Goal: Task Accomplishment & Management: Manage account settings

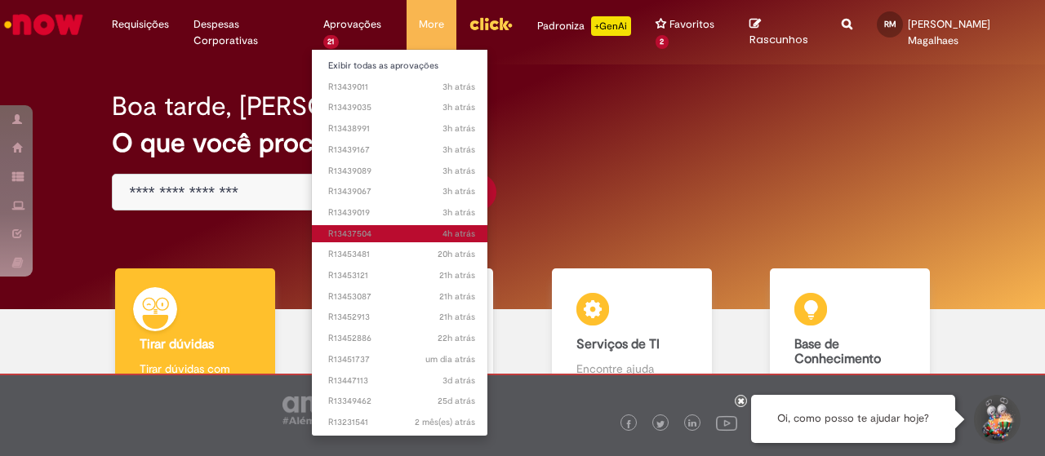
click at [375, 233] on span "4h atrás 4 horas atrás R13437504" at bounding box center [401, 234] width 147 height 13
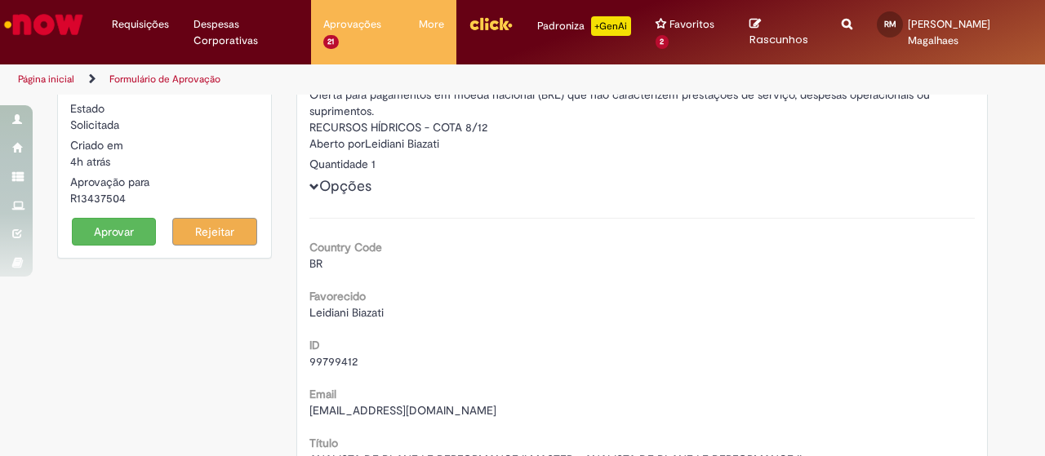
scroll to position [52, 0]
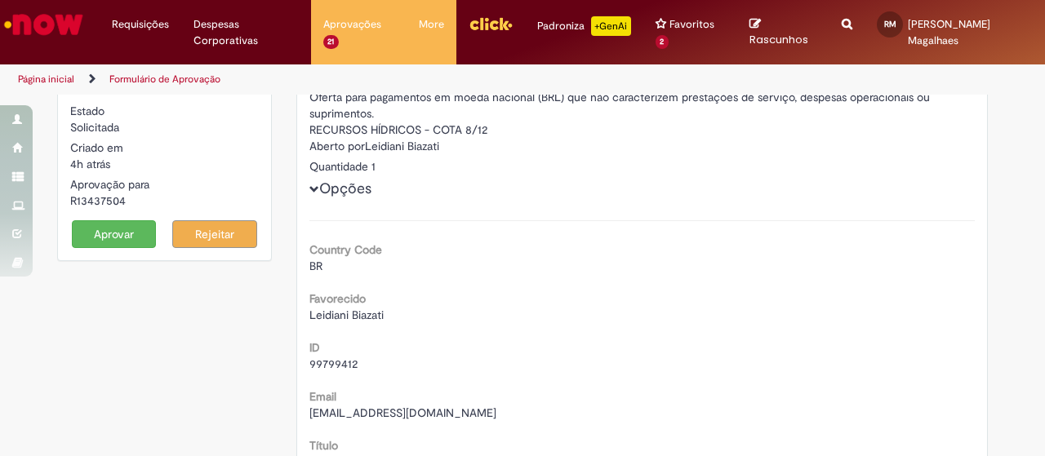
click at [104, 224] on button "Aprovar" at bounding box center [114, 234] width 85 height 28
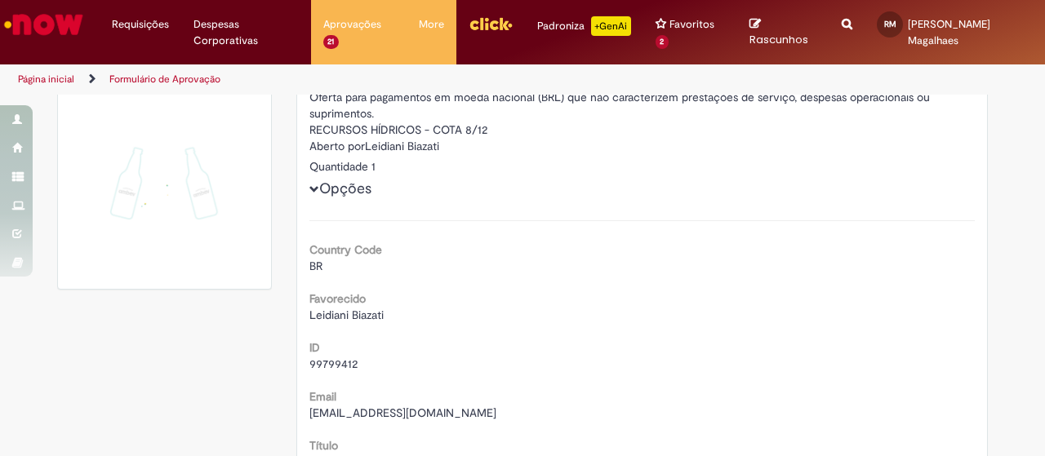
scroll to position [38, 0]
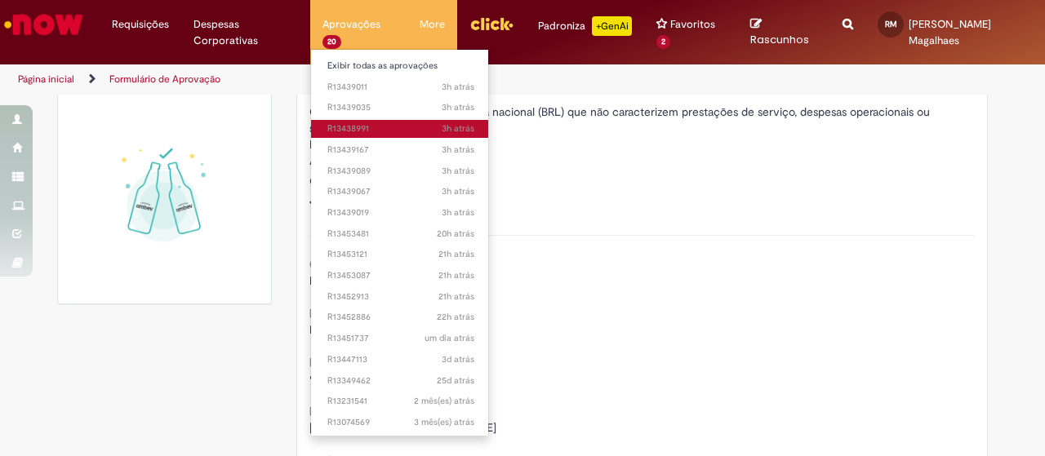
click at [371, 128] on span "3h atrás 3 horas atrás R13438991" at bounding box center [400, 128] width 147 height 13
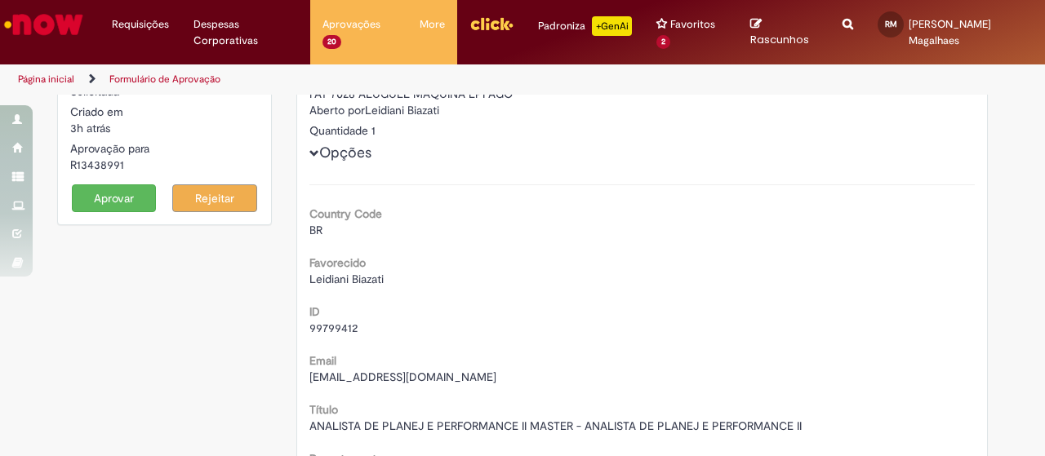
scroll to position [52, 0]
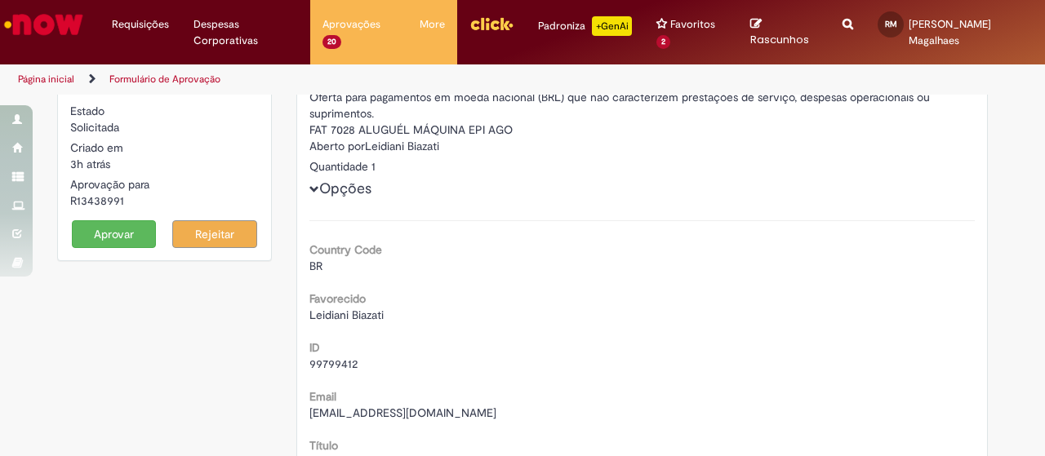
click at [109, 229] on button "Aprovar" at bounding box center [114, 234] width 85 height 28
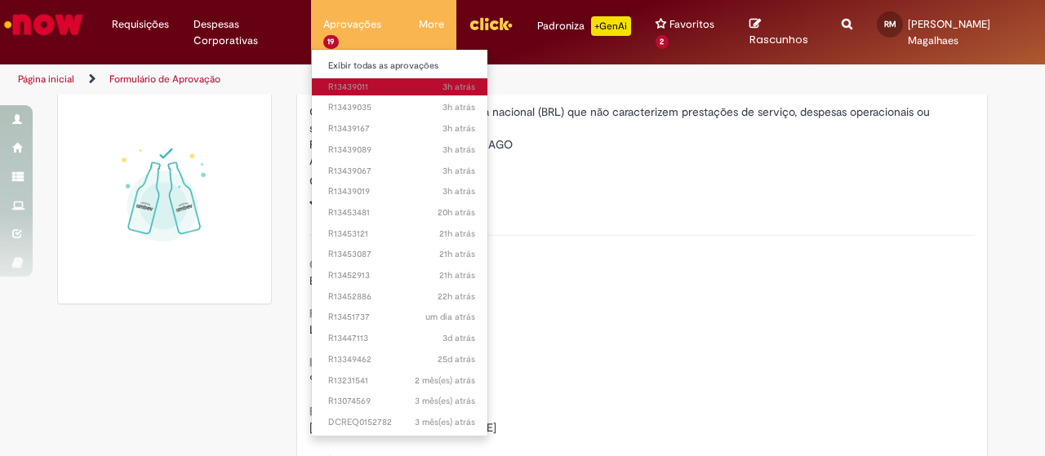
click at [360, 87] on span "3h atrás 3 horas atrás R13439011" at bounding box center [401, 87] width 147 height 13
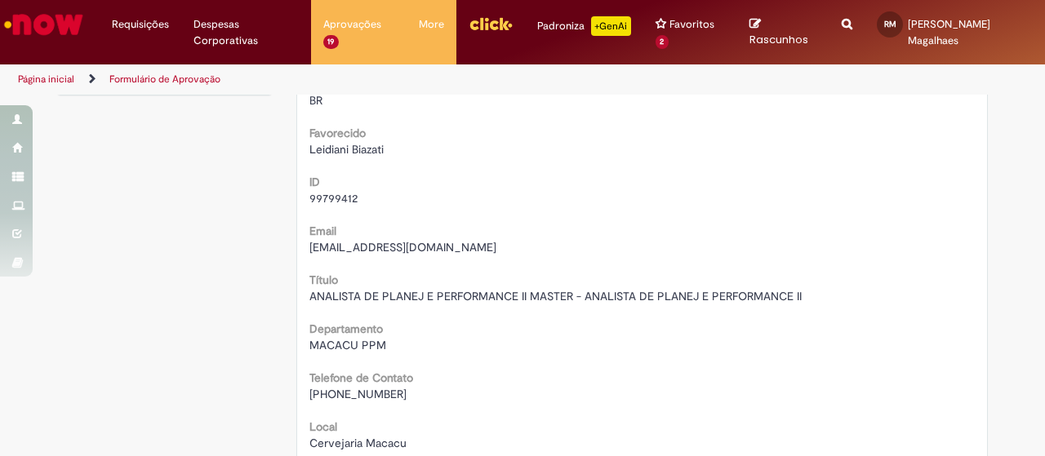
scroll to position [19, 0]
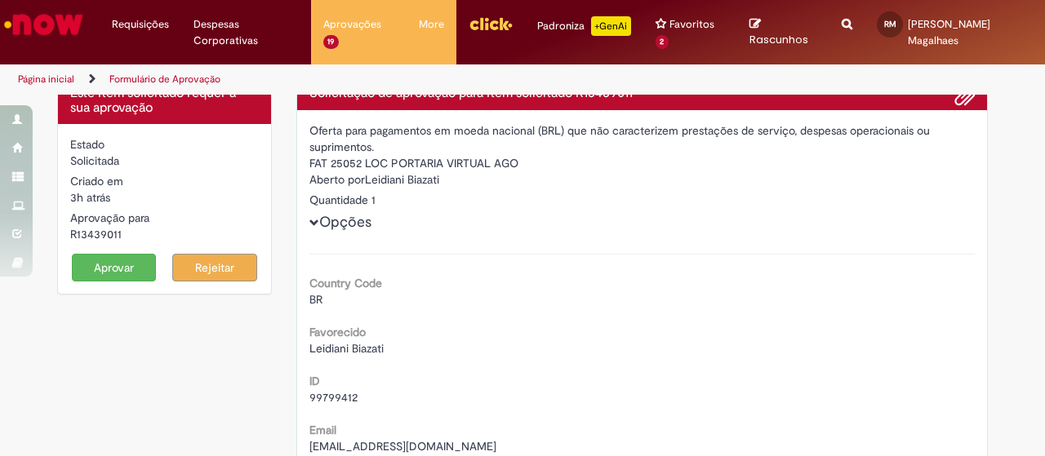
click at [112, 268] on button "Aprovar" at bounding box center [114, 268] width 85 height 28
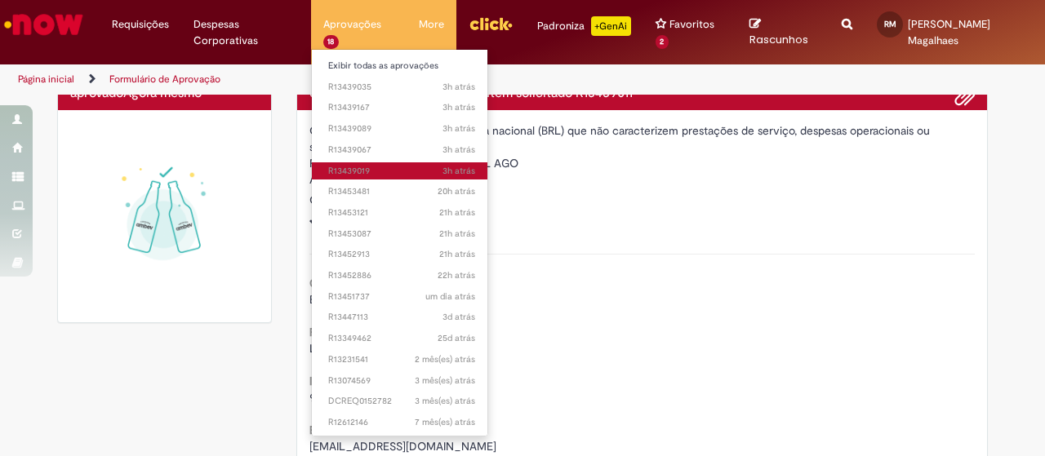
click at [382, 171] on span "3h atrás 3 horas atrás R13439019" at bounding box center [401, 171] width 147 height 13
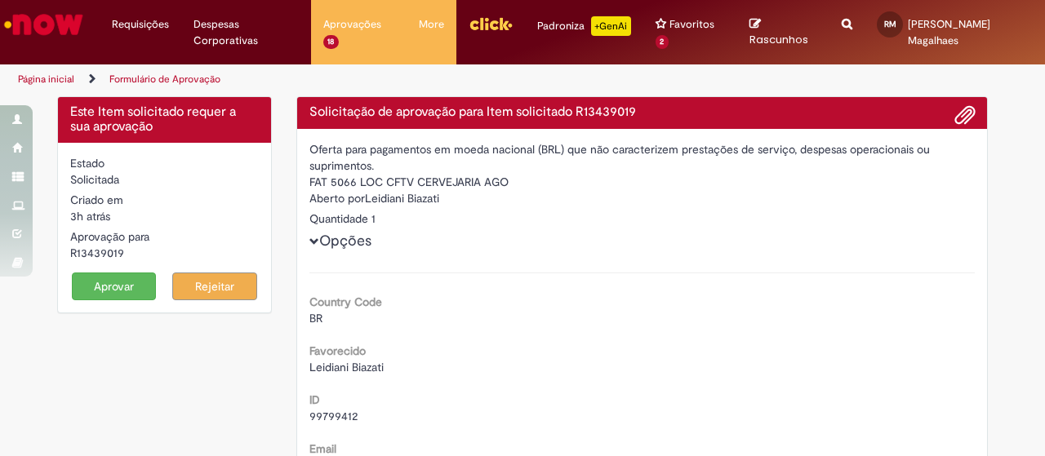
click at [116, 287] on button "Aprovar" at bounding box center [114, 287] width 85 height 28
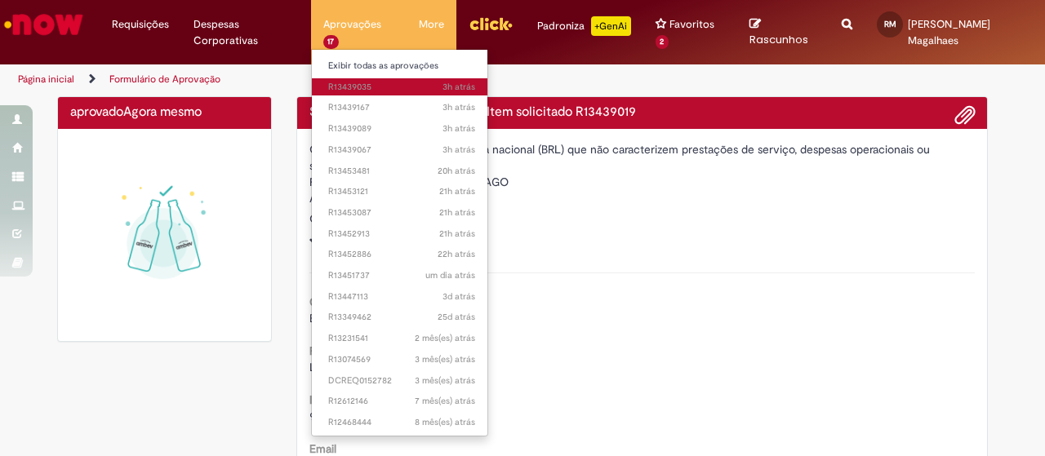
click at [375, 92] on span "3h atrás 3 horas atrás R13439035" at bounding box center [401, 87] width 147 height 13
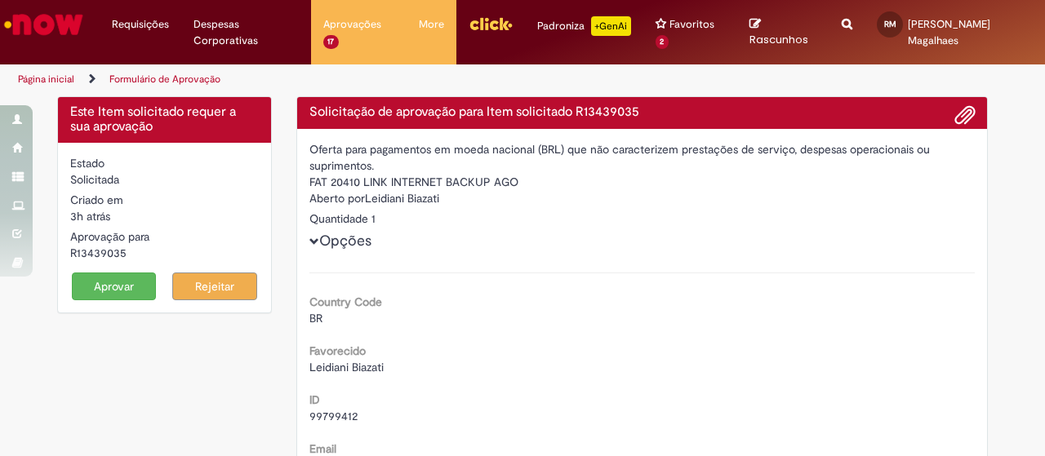
click at [104, 283] on button "Aprovar" at bounding box center [114, 287] width 85 height 28
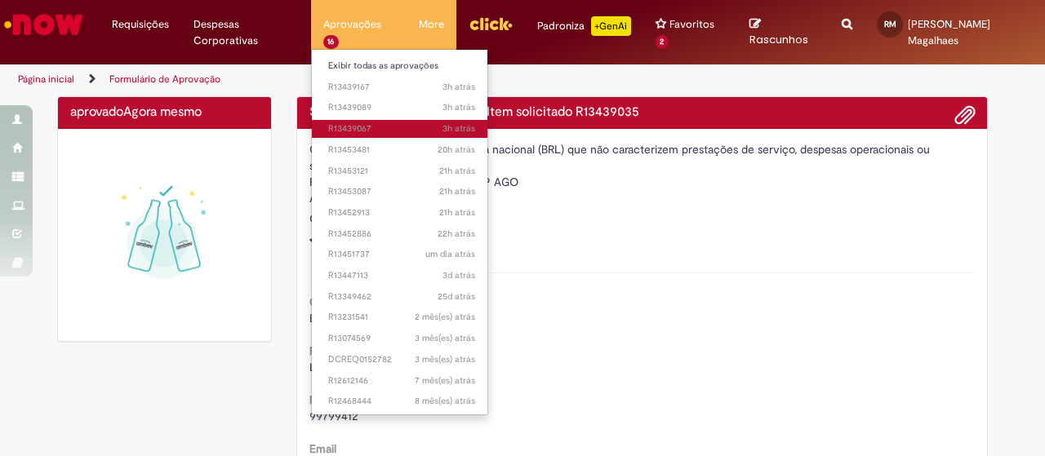
click at [376, 127] on span "3h atrás 3 horas atrás R13439067" at bounding box center [401, 128] width 147 height 13
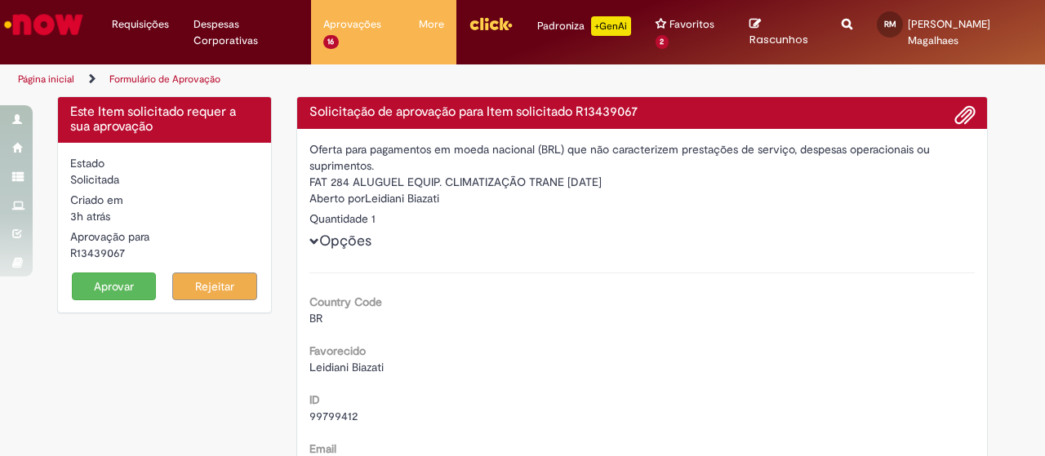
click at [116, 282] on button "Aprovar" at bounding box center [114, 287] width 85 height 28
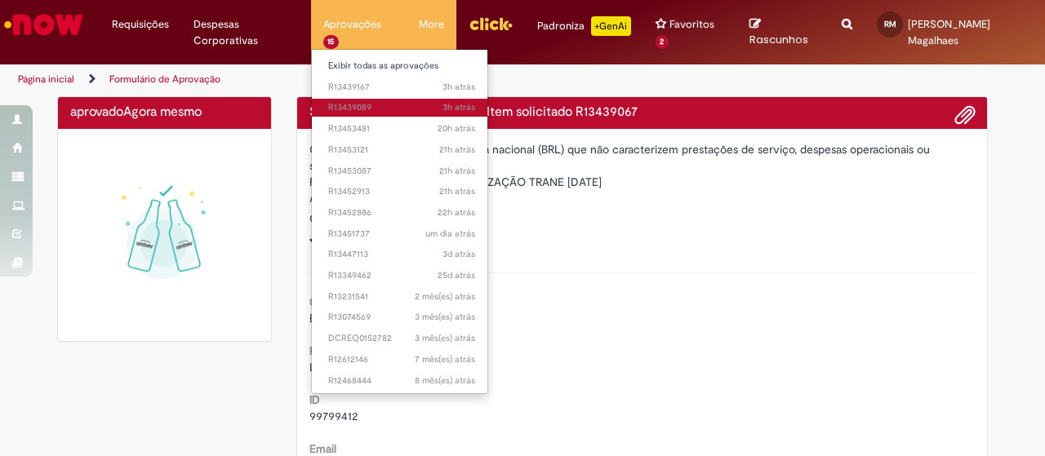
click at [375, 104] on span "3h atrás 3 horas atrás R13439089" at bounding box center [401, 107] width 147 height 13
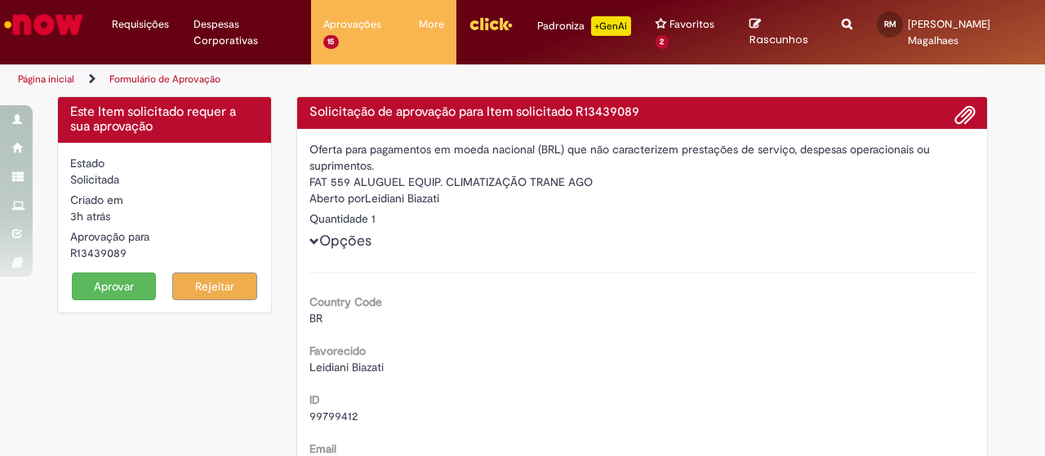
click at [107, 283] on button "Aprovar" at bounding box center [114, 287] width 85 height 28
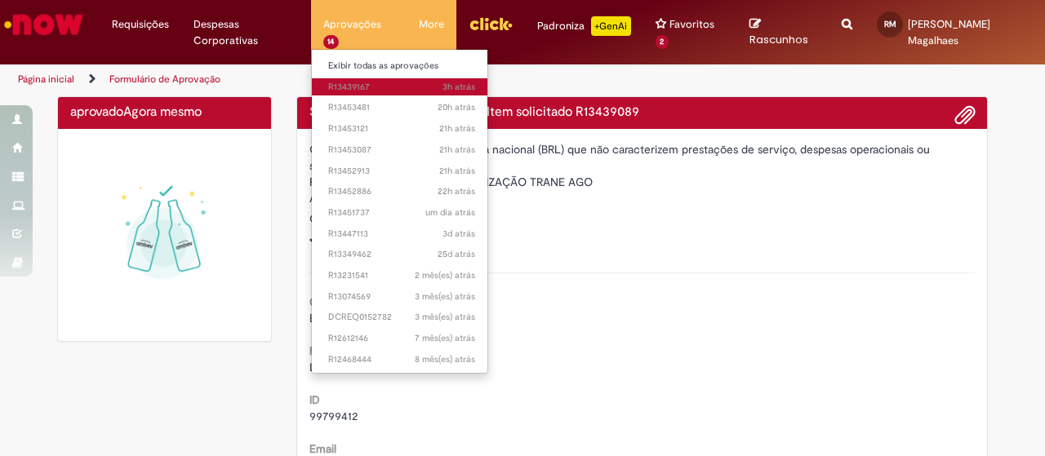
click at [386, 82] on span "3h atrás 3 horas atrás R13439167" at bounding box center [401, 87] width 147 height 13
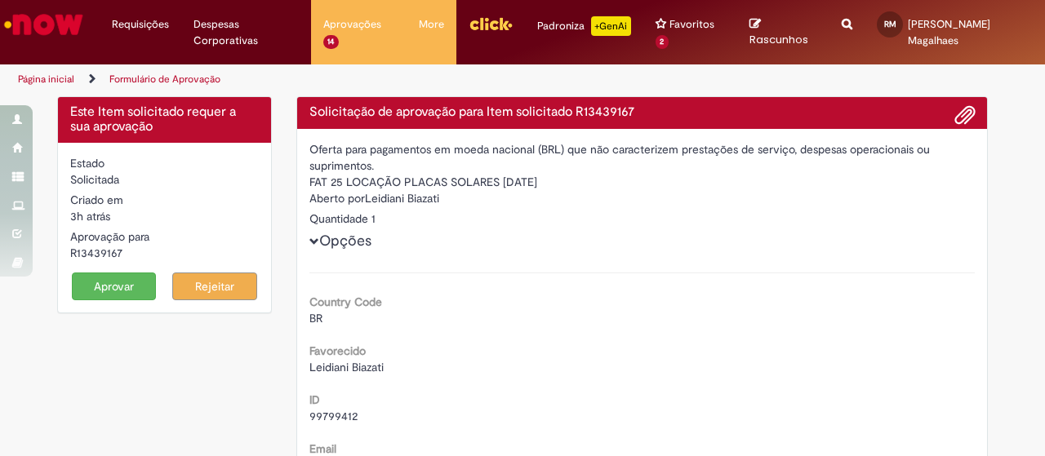
click at [95, 283] on button "Aprovar" at bounding box center [114, 287] width 85 height 28
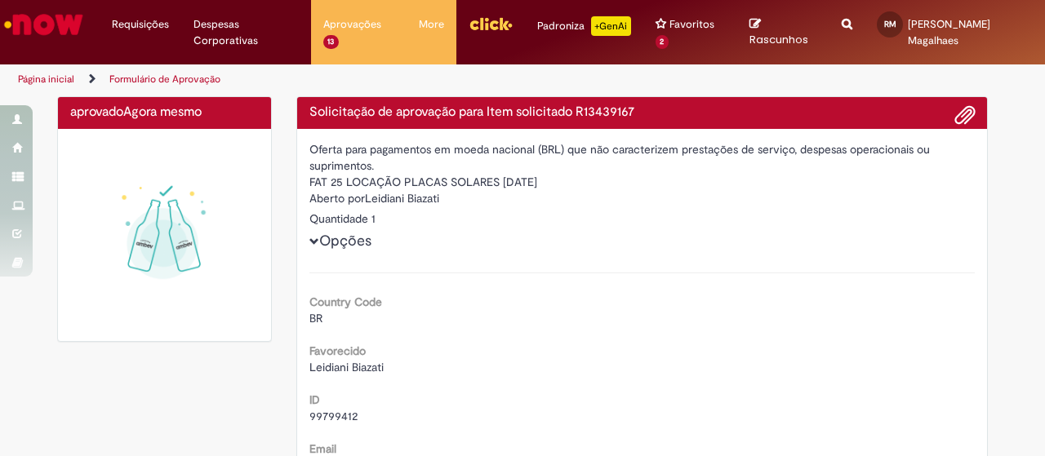
click at [95, 283] on img at bounding box center [164, 235] width 189 height 189
